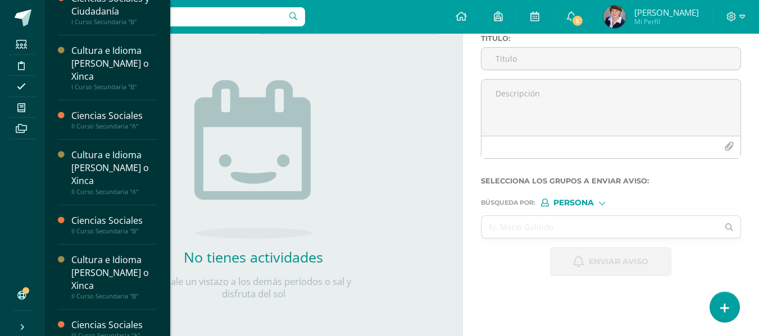
scroll to position [318, 0]
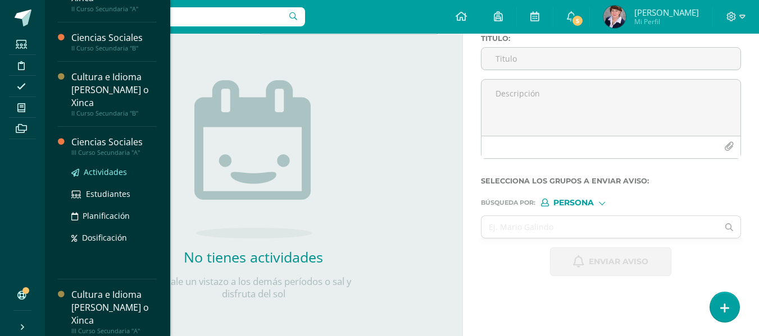
click at [111, 171] on span "Actividades" at bounding box center [105, 172] width 43 height 11
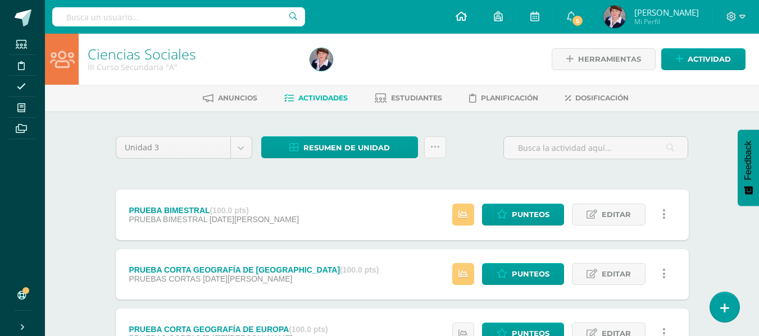
click at [463, 16] on icon at bounding box center [461, 16] width 11 height 10
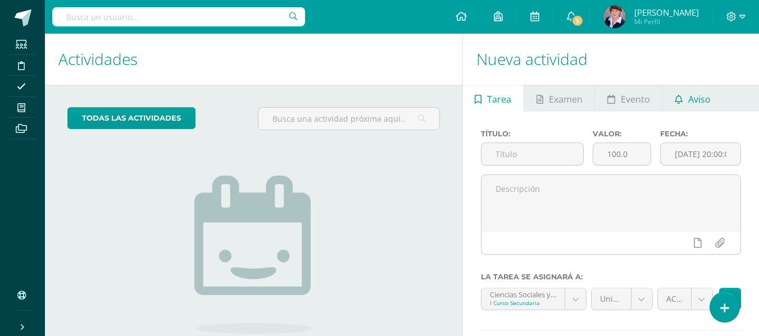
click at [694, 97] on span "Aviso" at bounding box center [699, 99] width 22 height 27
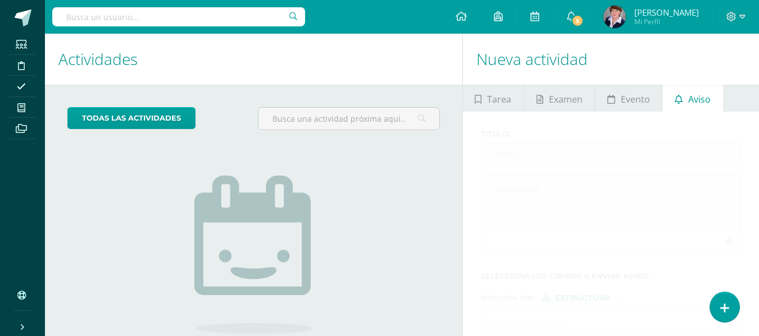
scroll to position [95, 0]
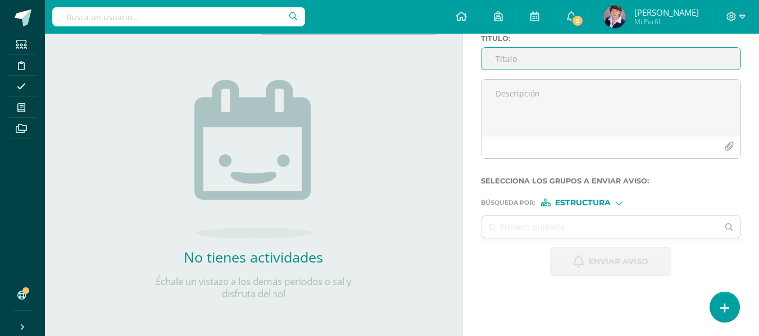
drag, startPoint x: 542, startPoint y: 53, endPoint x: 542, endPoint y: 60, distance: 6.2
click at [542, 54] on input "Titulo :" at bounding box center [610, 59] width 259 height 22
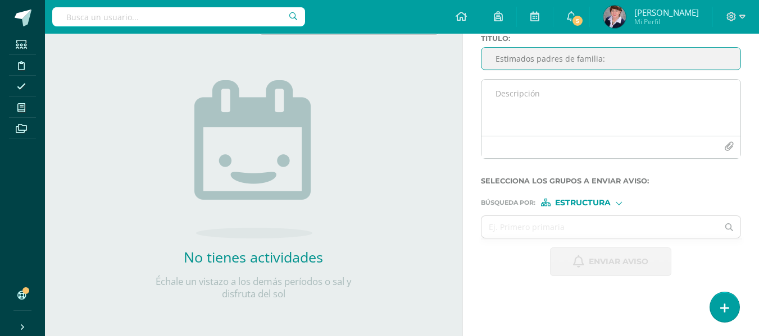
type input "Estimados padres de familia:"
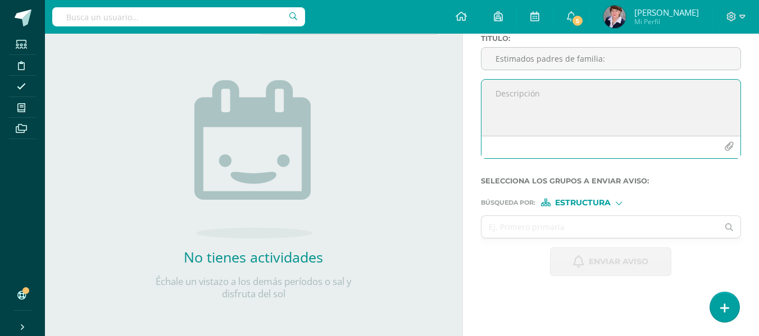
click at [543, 101] on textarea at bounding box center [610, 108] width 259 height 56
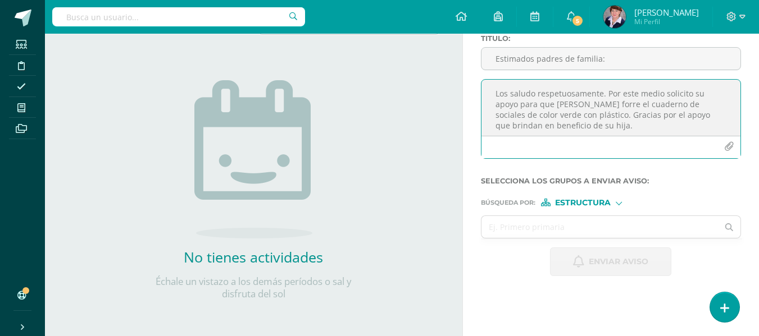
scroll to position [6, 0]
type textarea "Los saludo respetuosamente. Por este medio solicito su apoyo para que [PERSON_N…"
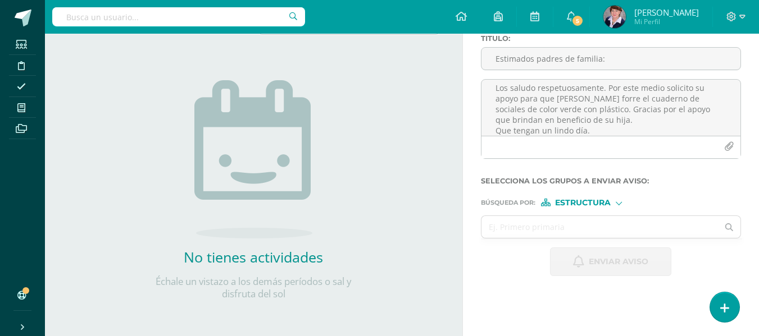
click at [621, 202] on div at bounding box center [619, 202] width 6 height 6
click at [580, 229] on span "Persona" at bounding box center [587, 232] width 40 height 6
click at [554, 228] on input "text" at bounding box center [599, 227] width 237 height 22
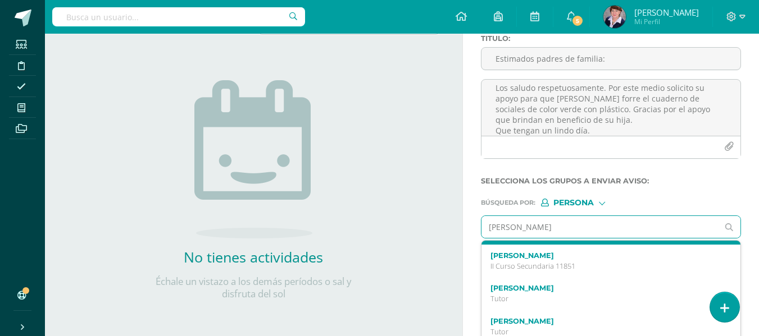
scroll to position [56, 0]
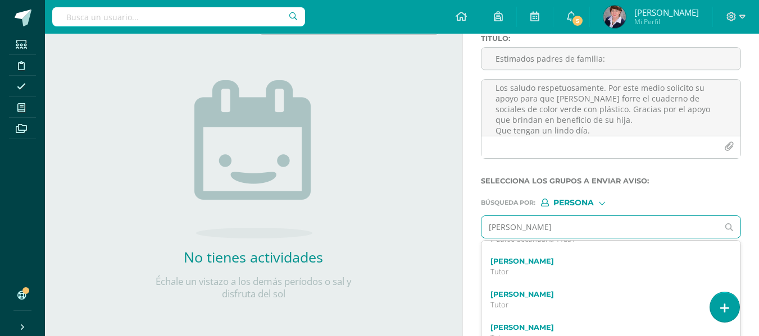
click at [552, 231] on input "[PERSON_NAME]" at bounding box center [599, 227] width 237 height 22
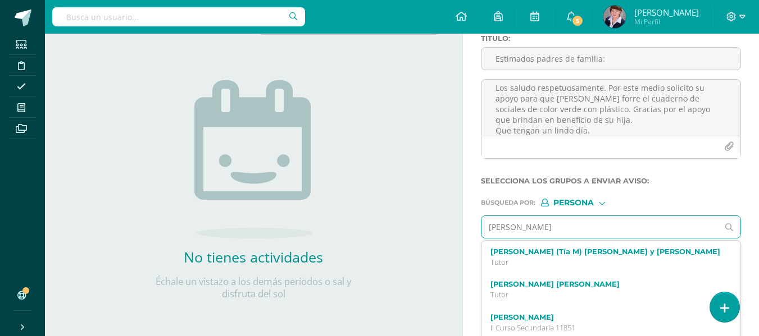
click at [572, 233] on input "[PERSON_NAME]" at bounding box center [599, 227] width 237 height 22
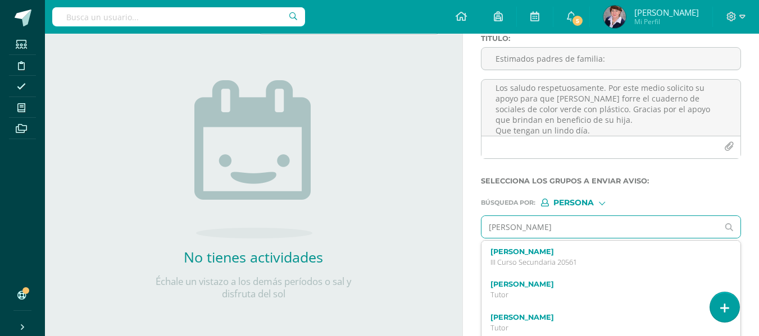
click at [599, 222] on input "[PERSON_NAME]" at bounding box center [599, 227] width 237 height 22
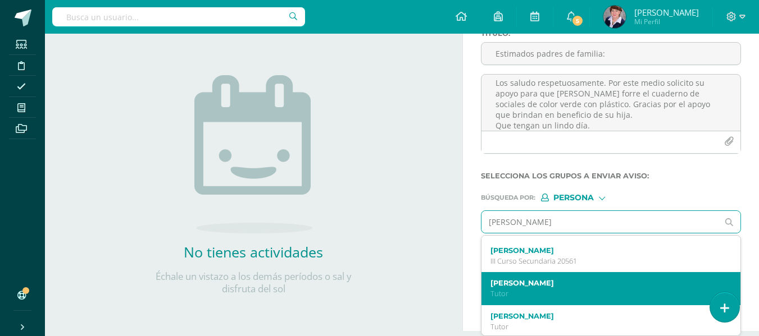
scroll to position [0, 0]
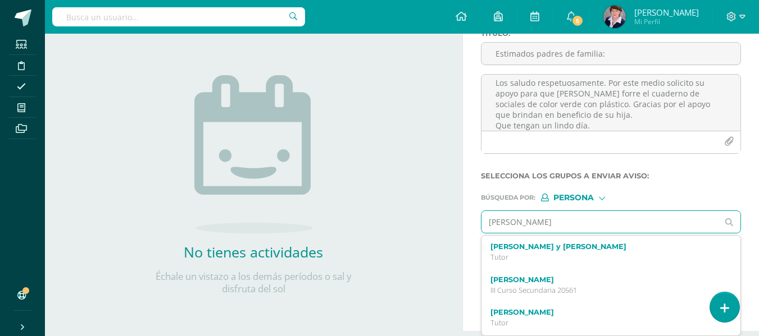
click at [570, 228] on input "[PERSON_NAME]" at bounding box center [599, 222] width 237 height 22
type input "J"
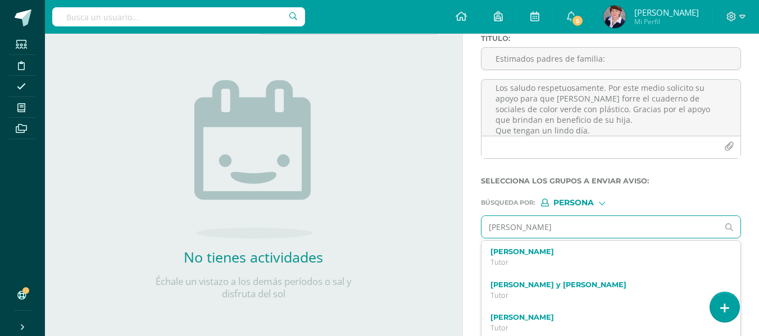
scroll to position [101, 0]
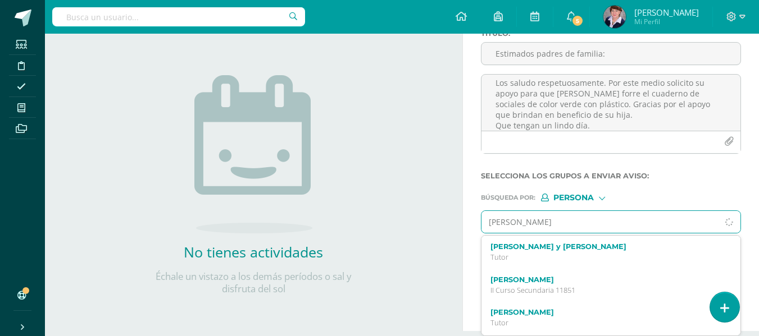
type input "[PERSON_NAME]"
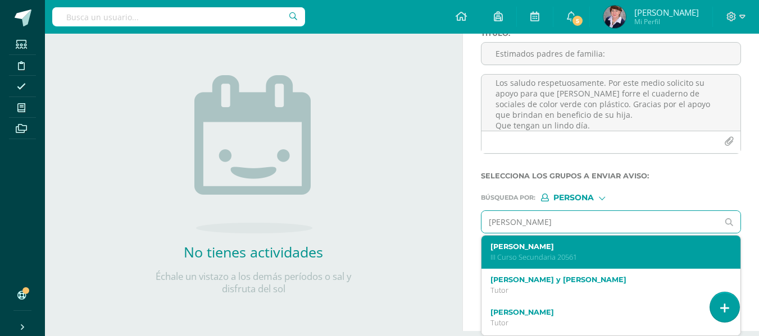
click at [559, 248] on label "[PERSON_NAME]" at bounding box center [605, 247] width 231 height 8
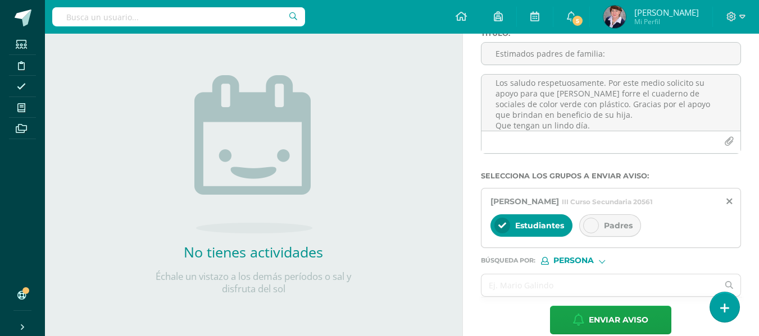
click at [599, 229] on div "Padres" at bounding box center [610, 226] width 62 height 22
click at [517, 226] on span "Estudiantes" at bounding box center [539, 226] width 49 height 10
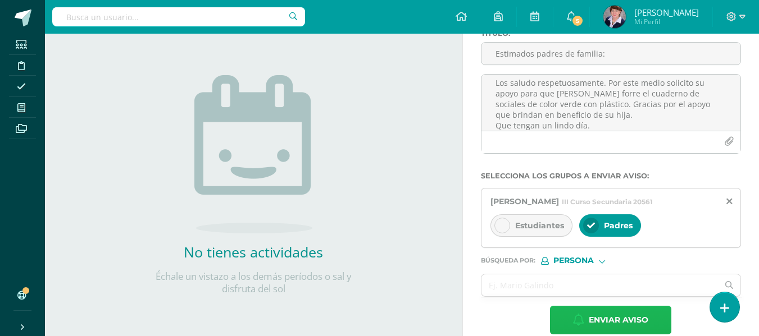
click at [614, 315] on span "Enviar aviso" at bounding box center [619, 321] width 60 height 28
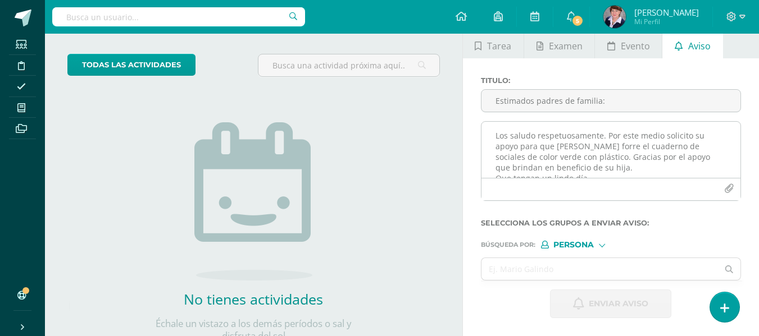
scroll to position [0, 0]
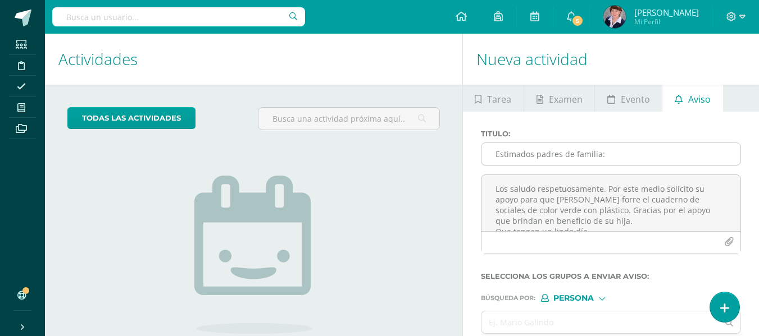
click at [568, 160] on input "Estimados padres de familia:" at bounding box center [610, 154] width 259 height 22
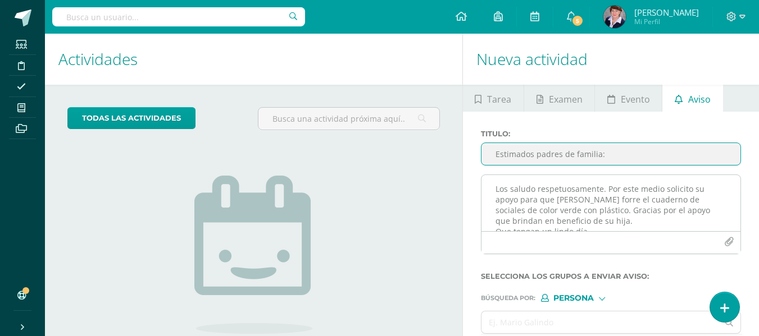
type input "Estimados padres de familia:"
click at [557, 192] on textarea "Los saludo respetuosamente. Por este medio solicito su apoyo para que [PERSON_N…" at bounding box center [610, 203] width 259 height 56
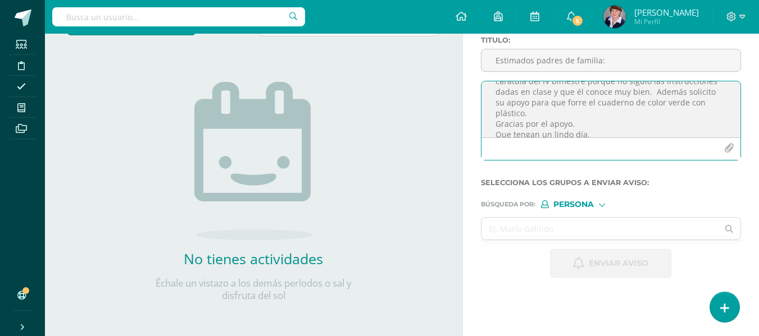
scroll to position [95, 0]
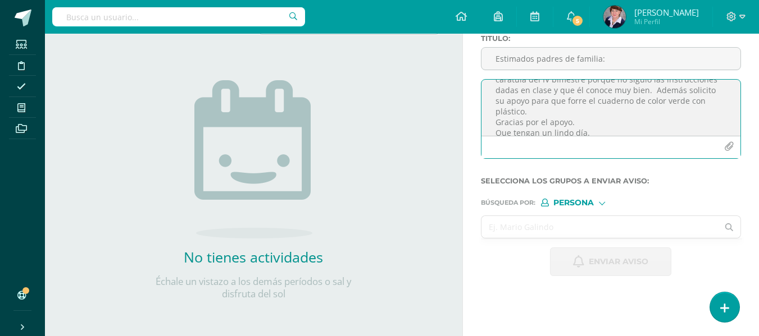
type textarea "Los saludo respetuosamente. por este medio informo que [PERSON_NAME] no está re…"
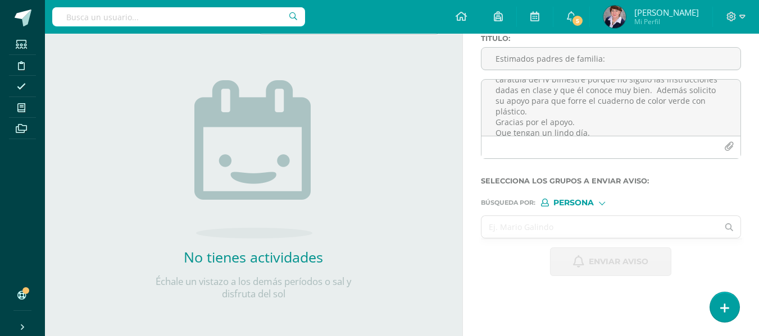
click at [559, 227] on input "text" at bounding box center [599, 227] width 237 height 22
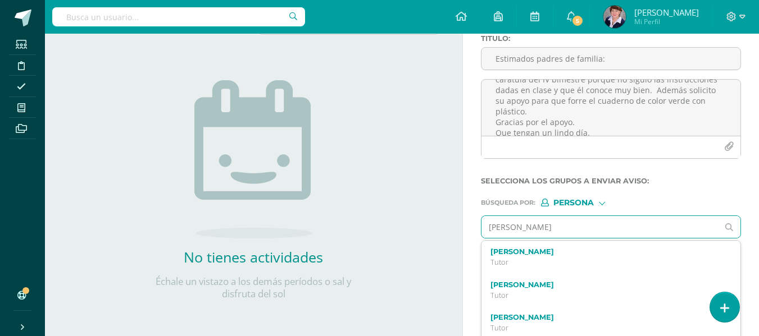
type input "[PERSON_NAME]"
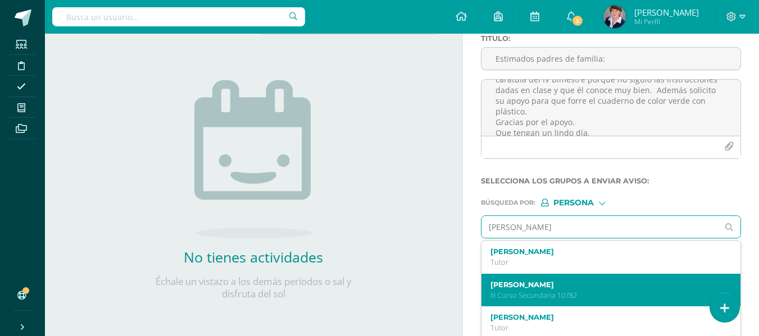
click at [576, 285] on label "[PERSON_NAME]" at bounding box center [605, 285] width 231 height 8
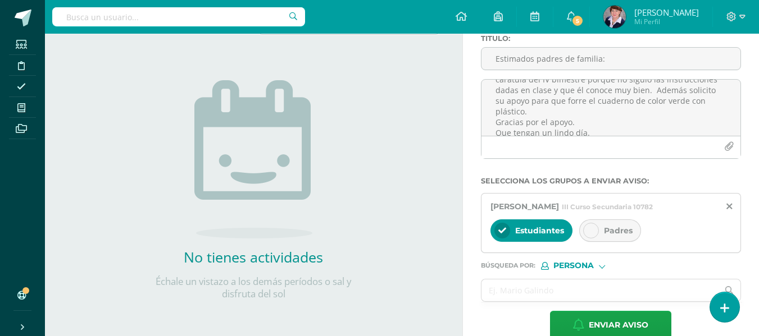
click at [599, 230] on div "Padres" at bounding box center [610, 231] width 62 height 22
click at [543, 229] on span "Estudiantes" at bounding box center [539, 231] width 49 height 10
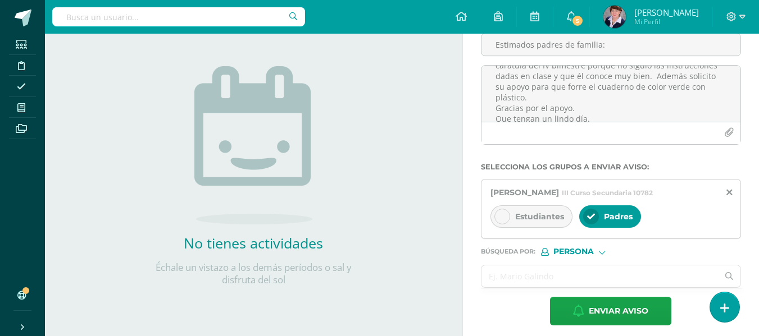
scroll to position [117, 0]
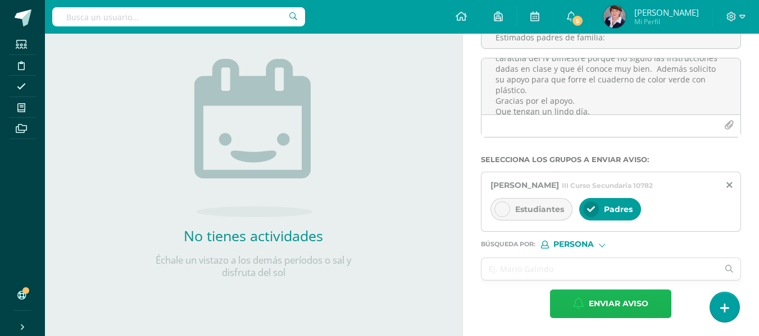
click at [623, 299] on span "Enviar aviso" at bounding box center [619, 304] width 60 height 28
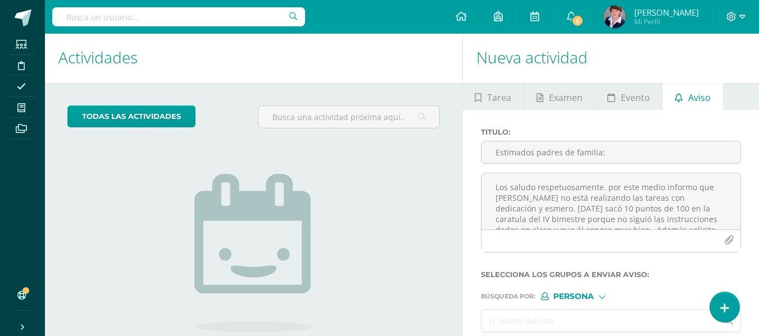
scroll to position [0, 0]
